Goal: Find specific page/section: Find specific page/section

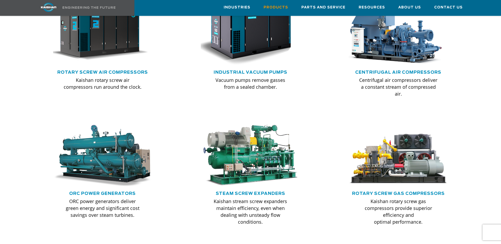
scroll to position [290, 0]
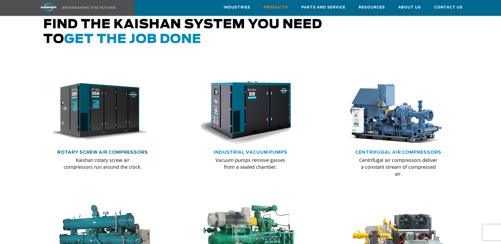
click at [110, 150] on link "Rotary Screw Air Compressors" at bounding box center [102, 152] width 91 height 4
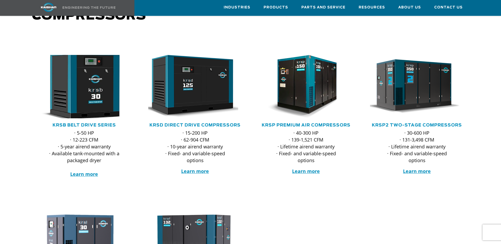
scroll to position [53, 0]
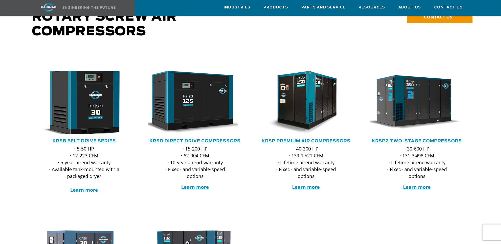
click at [86, 96] on img at bounding box center [80, 103] width 103 height 70
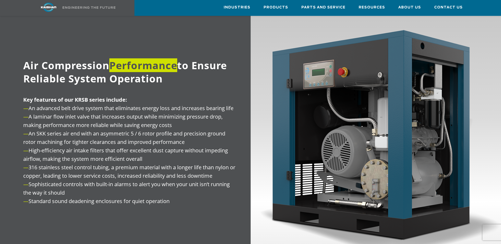
scroll to position [660, 0]
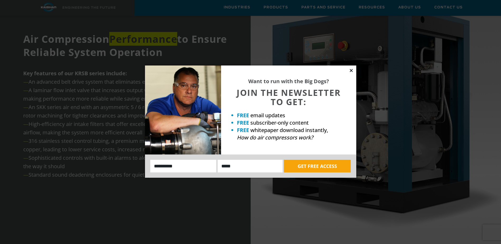
click at [352, 71] on icon at bounding box center [350, 70] width 3 height 3
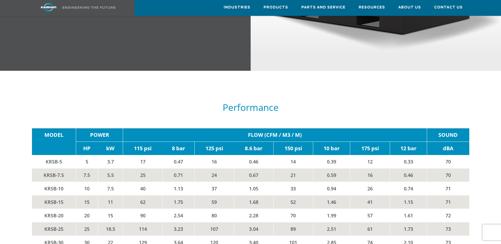
scroll to position [845, 0]
